Goal: Task Accomplishment & Management: Manage account settings

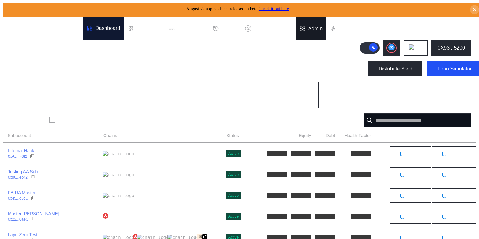
click at [319, 26] on div "Admin" at bounding box center [315, 29] width 14 height 6
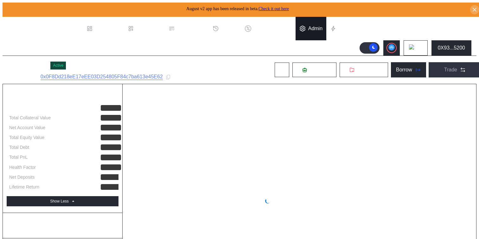
click at [315, 26] on div "Admin" at bounding box center [315, 29] width 14 height 6
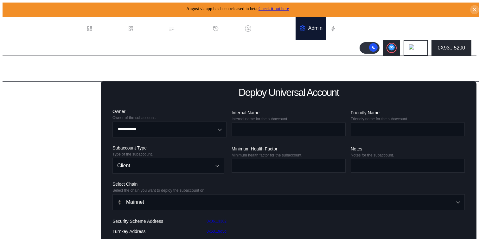
click at [23, 202] on div "Balance Collateral" at bounding box center [31, 200] width 41 height 6
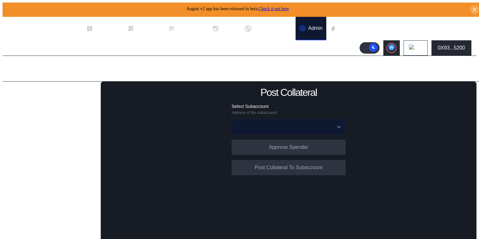
click at [266, 122] on input "Open menu" at bounding box center [285, 126] width 98 height 15
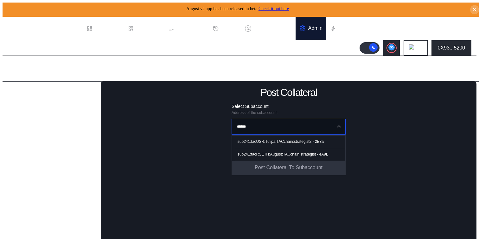
click at [262, 152] on div "sub241:tacRSETH:August:TACchain:strategist - eA9B" at bounding box center [283, 154] width 91 height 4
type input "**********"
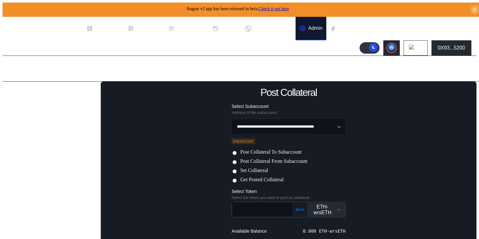
click at [259, 168] on label "Set Collateral" at bounding box center [254, 170] width 28 height 7
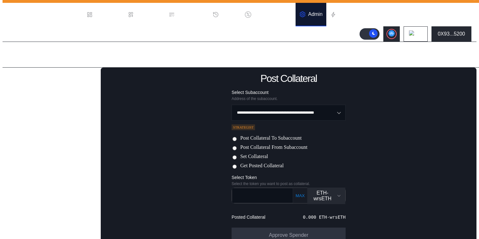
scroll to position [29, 0]
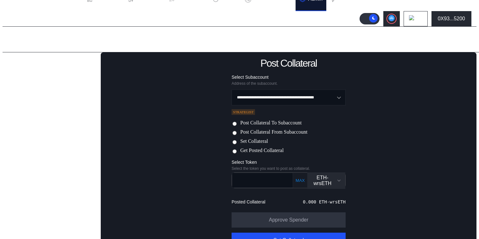
click at [331, 177] on div "ETH-wrsETH" at bounding box center [326, 180] width 30 height 11
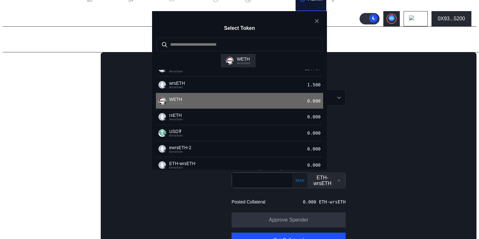
scroll to position [33, 0]
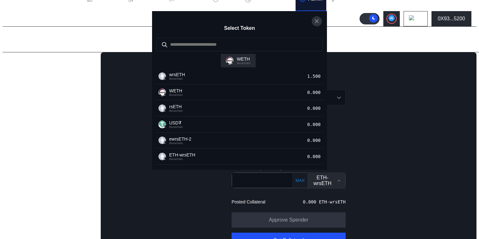
click at [317, 24] on icon "close modal" at bounding box center [317, 21] width 6 height 7
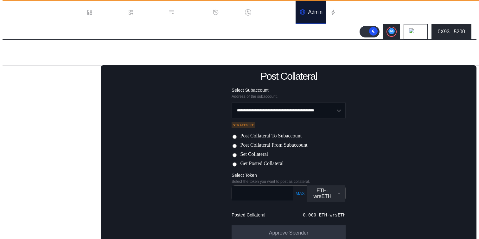
scroll to position [14, 0]
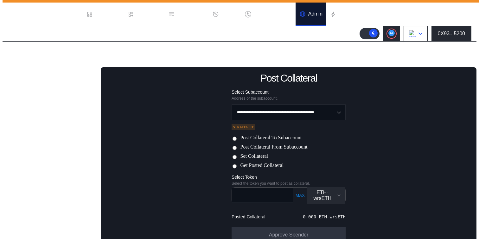
click at [420, 36] on button at bounding box center [416, 33] width 24 height 15
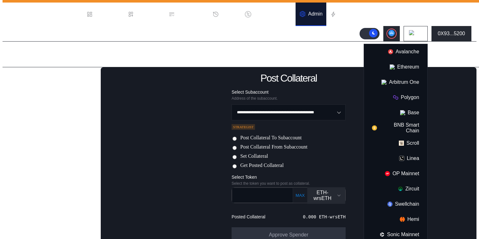
click at [333, 79] on div "**********" at bounding box center [289, 169] width 376 height 205
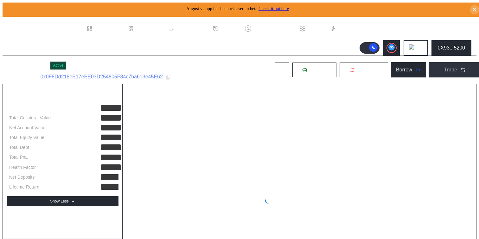
select select "*"
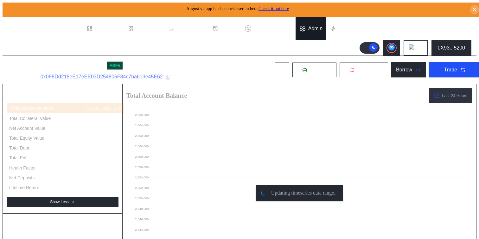
click at [316, 26] on div "Admin" at bounding box center [315, 29] width 14 height 6
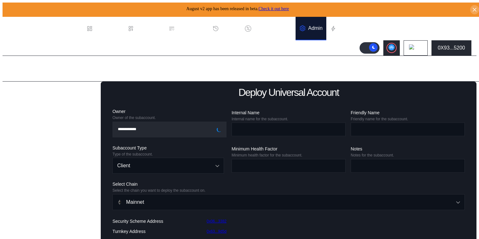
click at [18, 202] on div "Balance Collateral" at bounding box center [31, 200] width 41 height 6
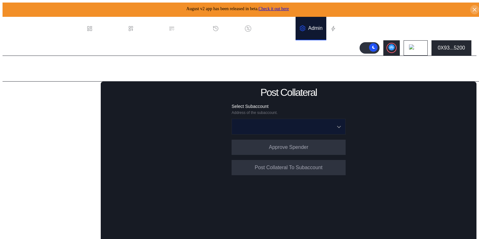
click at [271, 123] on input "Open menu" at bounding box center [285, 126] width 98 height 15
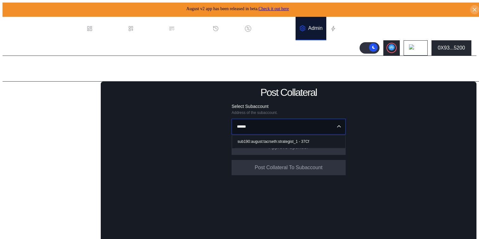
click at [260, 139] on div "sub190:august:tacrseth:strategist_1 - 37Cf" at bounding box center [274, 141] width 72 height 4
type input "**********"
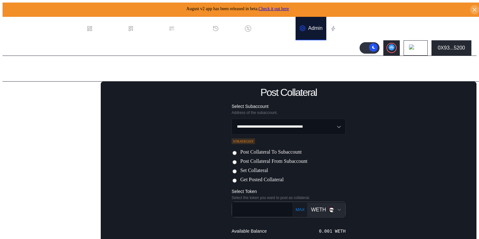
click at [329, 211] on img "Open menu for selecting token for payment" at bounding box center [332, 210] width 6 height 6
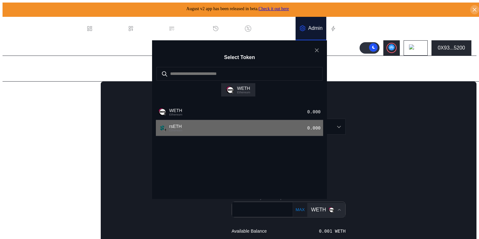
click at [231, 136] on div "rsETH Ethereum 0.000" at bounding box center [239, 128] width 167 height 16
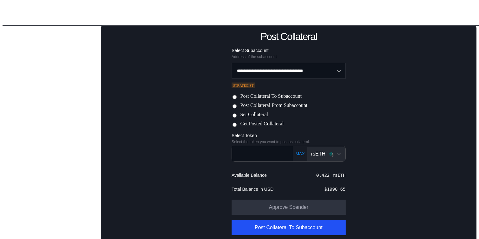
scroll to position [62, 0]
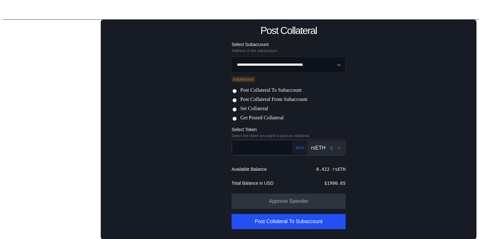
click at [296, 145] on button "MAX" at bounding box center [300, 147] width 13 height 5
type input "*****"
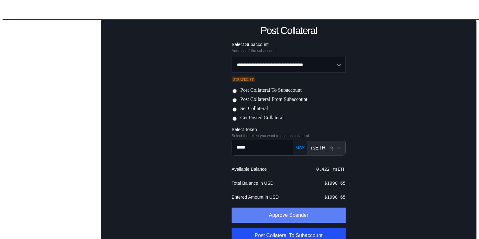
click at [283, 219] on button "Approve Spender" at bounding box center [289, 214] width 114 height 15
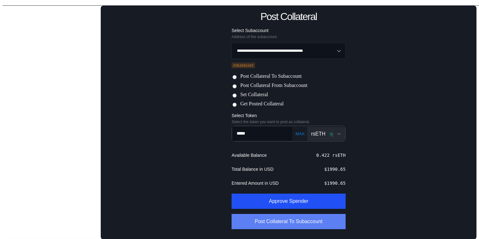
click at [278, 223] on button "Post Collateral To Subaccount" at bounding box center [289, 221] width 114 height 15
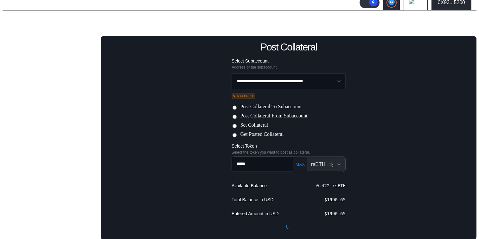
click at [246, 126] on label "Set Collateral" at bounding box center [254, 125] width 28 height 7
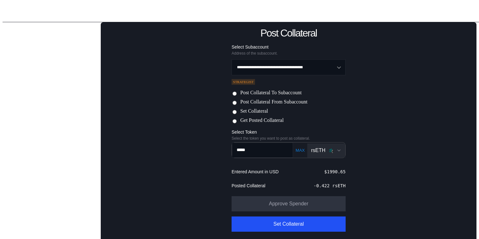
scroll to position [60, 0]
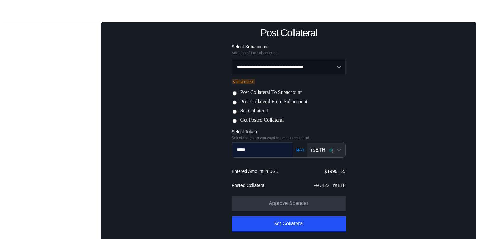
click at [266, 153] on input "*****" at bounding box center [257, 149] width 51 height 13
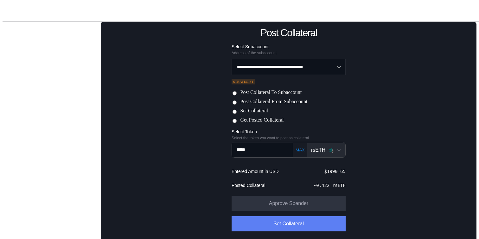
click at [266, 225] on button "Set Collateral" at bounding box center [289, 223] width 114 height 15
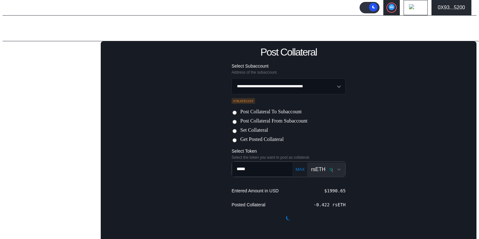
click at [328, 168] on img "Open menu for selecting token for payment" at bounding box center [331, 169] width 6 height 6
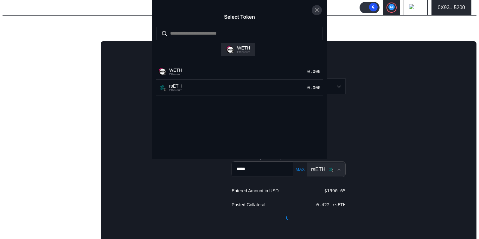
click at [317, 13] on icon "close modal" at bounding box center [317, 10] width 6 height 7
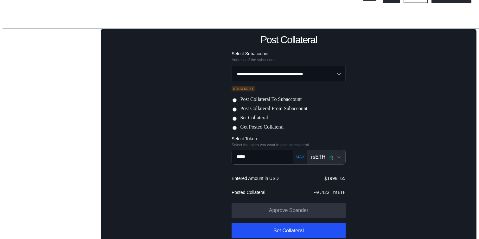
scroll to position [62, 0]
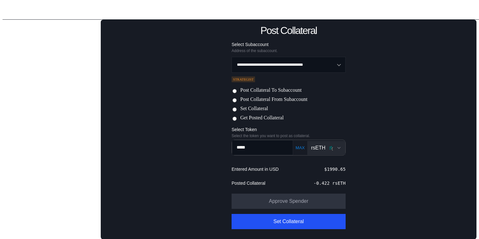
click at [329, 142] on button "rsETH" at bounding box center [326, 148] width 38 height 14
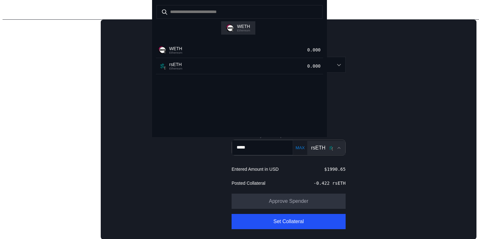
click at [358, 238] on div "Select Token WETH Ethereum WETH Ethereum 0.000 rsETH Ethereum 0.000" at bounding box center [240, 239] width 474 height 0
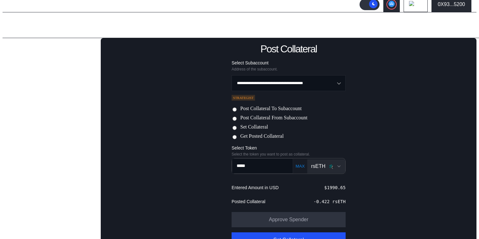
scroll to position [3, 0]
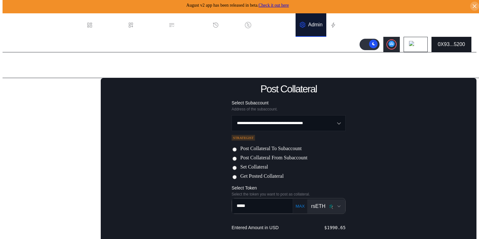
click at [443, 48] on button "0X93...5200" at bounding box center [452, 44] width 40 height 15
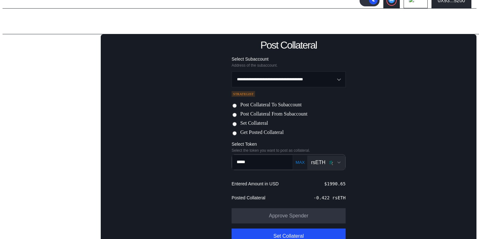
scroll to position [62, 0]
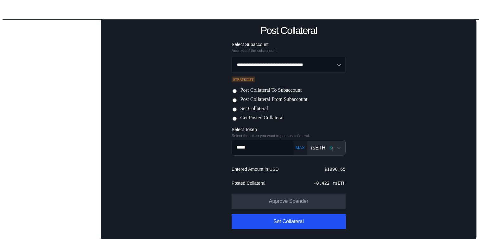
click at [320, 146] on div "rsETH" at bounding box center [318, 148] width 14 height 6
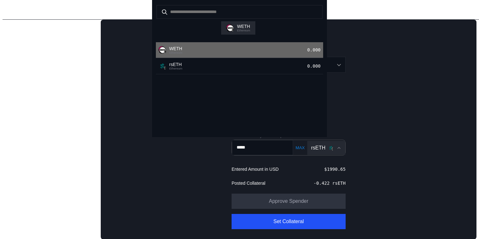
click at [264, 58] on div "WETH Ethereum 0.000" at bounding box center [239, 50] width 167 height 16
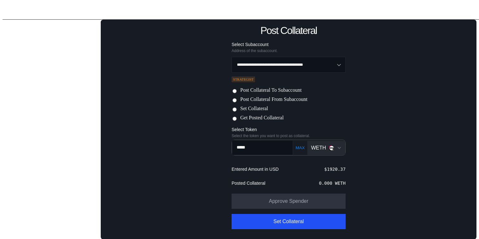
click at [325, 150] on div "WETH" at bounding box center [322, 148] width 23 height 6
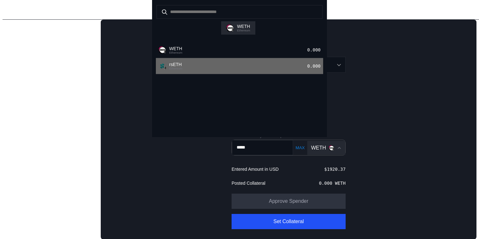
click at [295, 74] on div "rsETH Ethereum 0.000" at bounding box center [239, 66] width 167 height 16
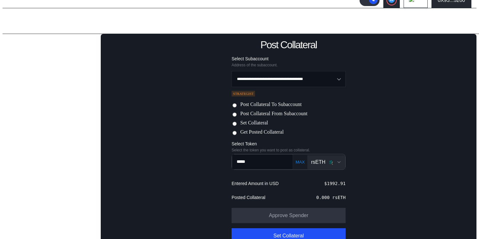
scroll to position [0, 0]
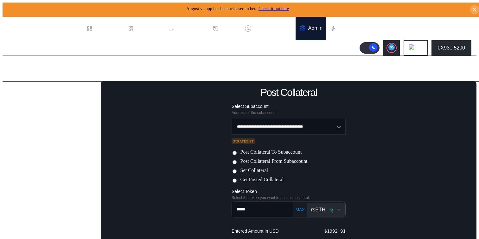
click at [447, 56] on div "Admin Page" at bounding box center [245, 69] width 484 height 26
click at [450, 47] on div "0X93...5200" at bounding box center [451, 48] width 27 height 6
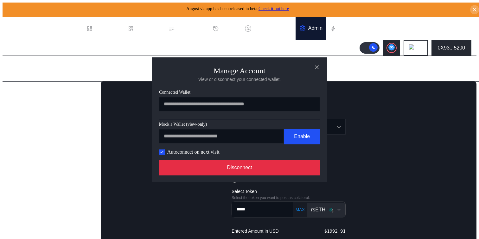
click at [295, 171] on button "Disconnect" at bounding box center [239, 167] width 161 height 15
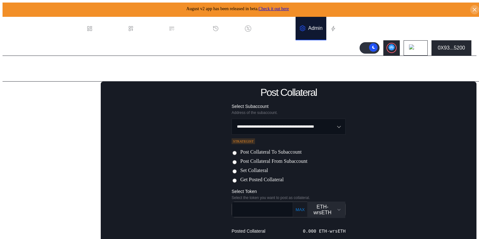
scroll to position [14, 0]
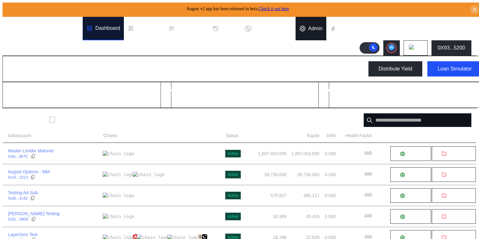
click at [323, 26] on div "Admin" at bounding box center [315, 29] width 14 height 6
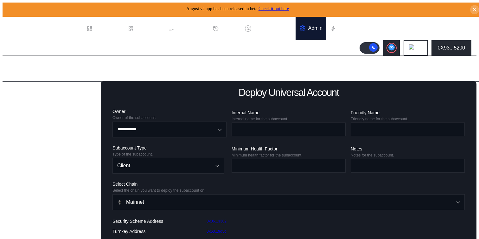
click at [27, 204] on div "Balance Collateral" at bounding box center [54, 199] width 90 height 9
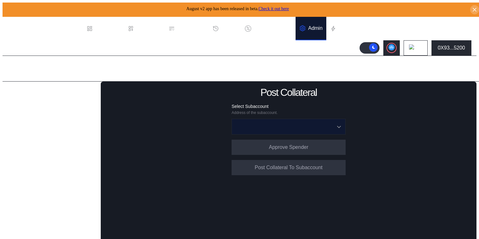
click at [271, 125] on input "Open menu" at bounding box center [285, 126] width 98 height 15
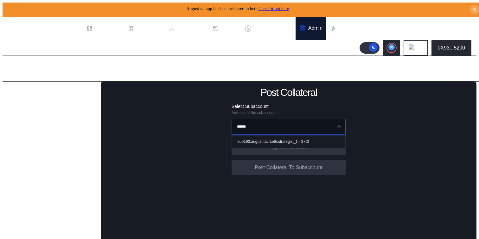
click at [260, 141] on div "sub190:august:tacrseth:strategist_1 - 37Cf" at bounding box center [274, 141] width 72 height 4
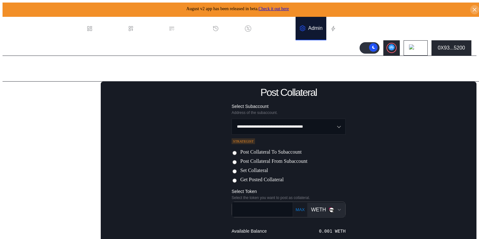
click at [252, 171] on label "Set Collateral" at bounding box center [254, 170] width 28 height 7
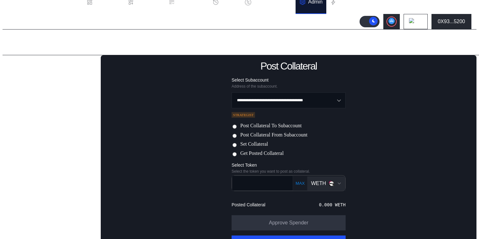
scroll to position [48, 0]
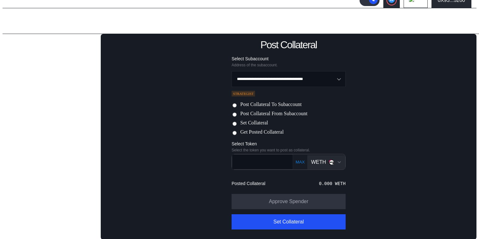
click at [322, 159] on div "WETH" at bounding box center [322, 162] width 23 height 6
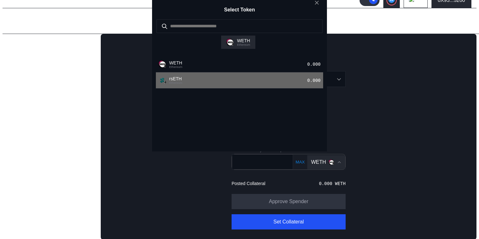
click at [256, 88] on div "rsETH Ethereum 0.000" at bounding box center [239, 80] width 167 height 16
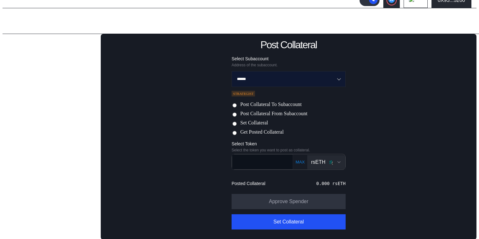
click at [272, 80] on input "******" at bounding box center [285, 78] width 98 height 15
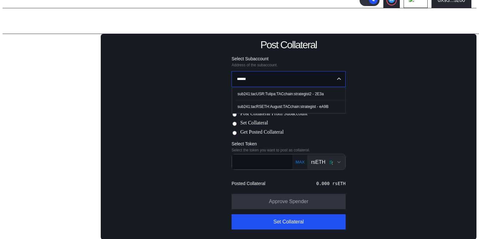
click at [262, 92] on div "sub241:tacUSR:Tulipa:TACchain:strategist2 - 2E3a" at bounding box center [281, 94] width 86 height 4
type input "**********"
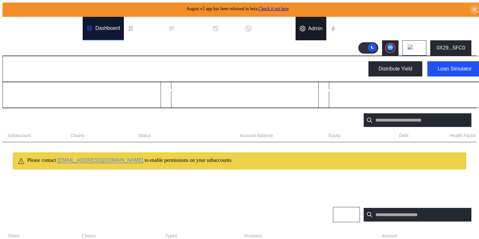
click at [322, 26] on div "Admin" at bounding box center [315, 29] width 14 height 6
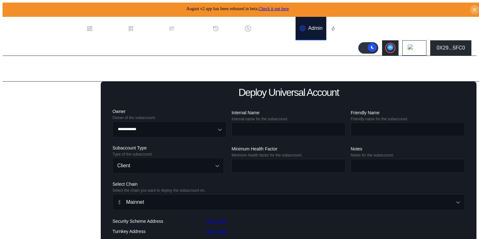
click at [40, 202] on div "Balance Collateral" at bounding box center [31, 200] width 41 height 6
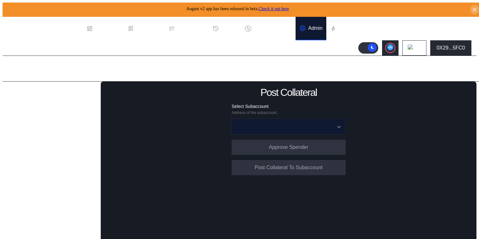
click at [271, 121] on input "Open menu" at bounding box center [285, 126] width 98 height 15
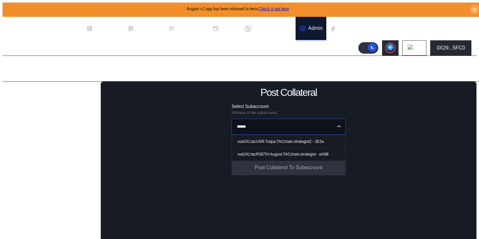
type input "**********"
click at [385, 67] on div "Admin Page" at bounding box center [245, 69] width 484 height 26
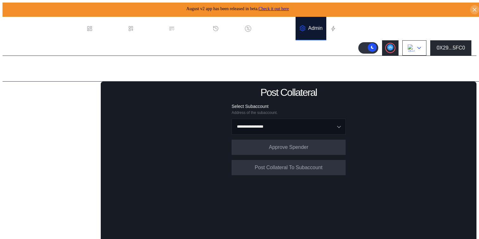
click at [414, 47] on img at bounding box center [411, 47] width 7 height 7
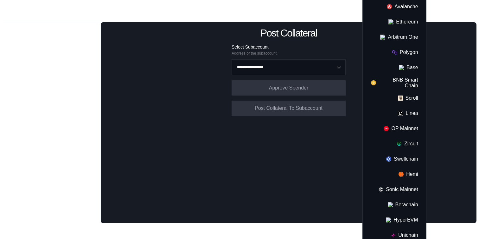
click at [337, 143] on div "**********" at bounding box center [289, 122] width 376 height 201
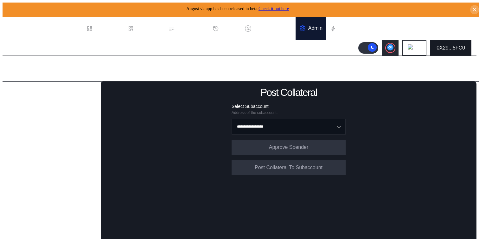
click at [460, 47] on div "0X29...5FC0" at bounding box center [451, 48] width 29 height 6
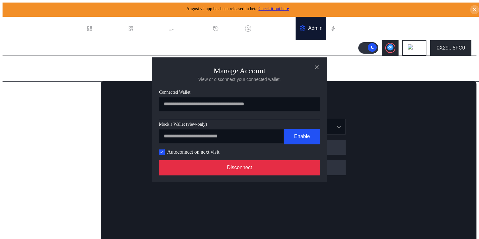
click at [278, 174] on button "Disconnect" at bounding box center [239, 167] width 161 height 15
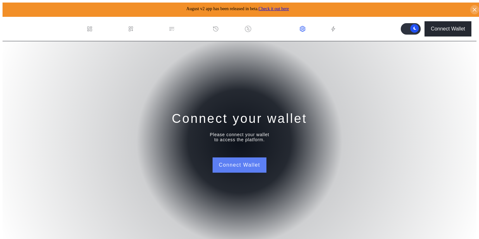
click at [240, 164] on button "Connect Wallet" at bounding box center [240, 164] width 54 height 15
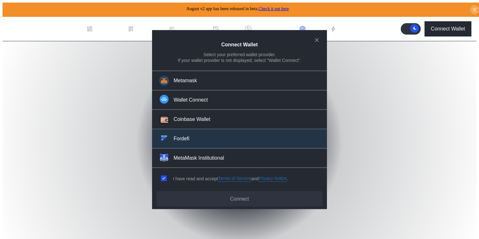
click at [231, 137] on button "Fordefi" at bounding box center [239, 138] width 175 height 19
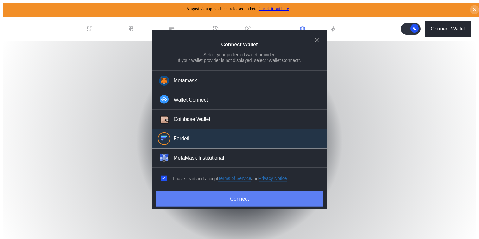
click at [233, 193] on button "Connect" at bounding box center [240, 198] width 166 height 15
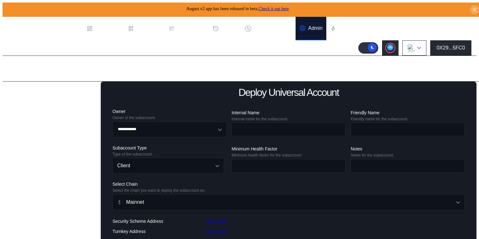
click at [415, 48] on img at bounding box center [411, 47] width 7 height 7
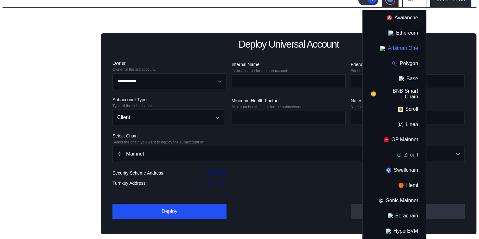
scroll to position [61, 0]
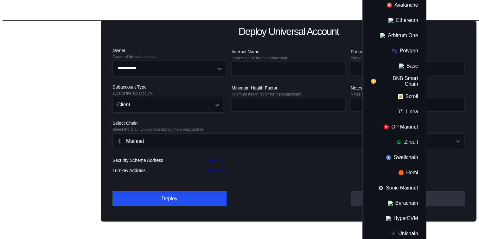
click at [334, 16] on div "Admin Page" at bounding box center [245, 8] width 484 height 26
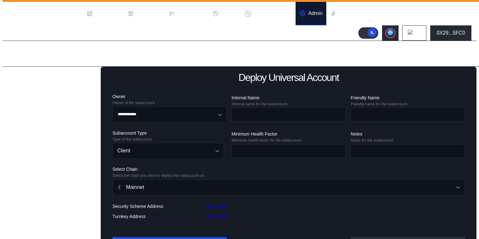
scroll to position [0, 0]
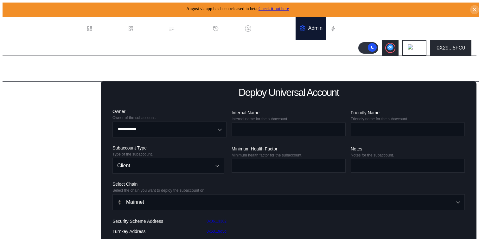
click at [274, 7] on link "Check it out here" at bounding box center [274, 8] width 30 height 5
